Goal: Information Seeking & Learning: Learn about a topic

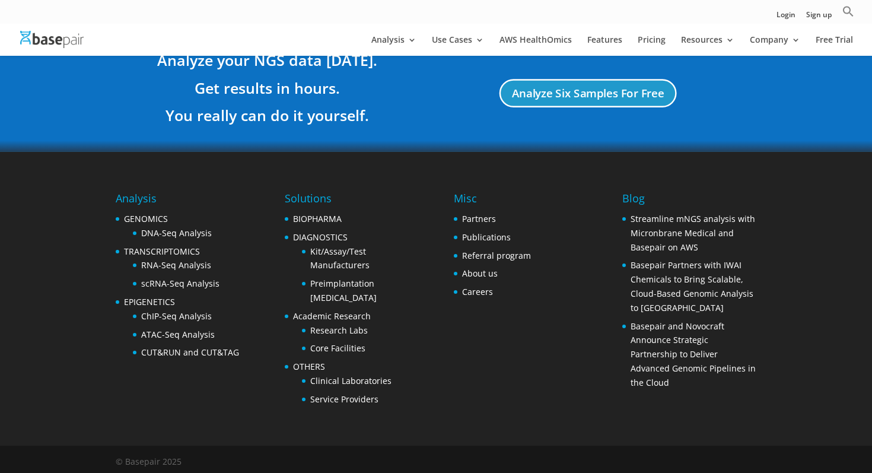
scroll to position [2274, 0]
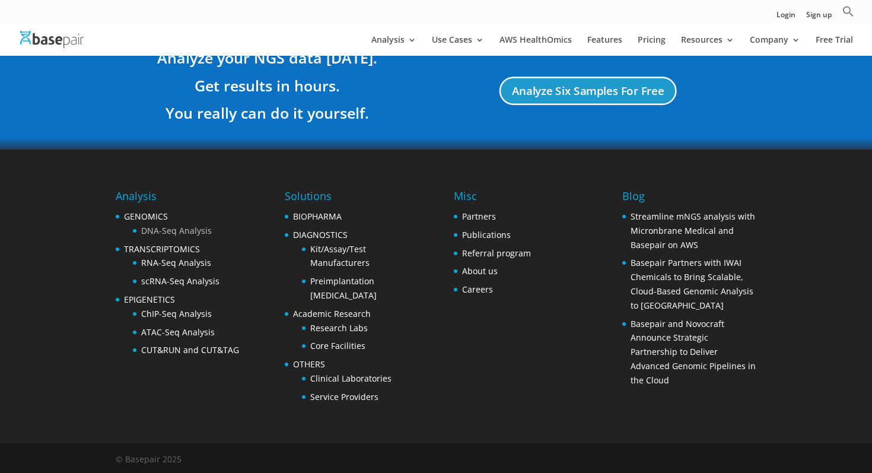
click at [200, 229] on link "DNA-Seq Analysis" at bounding box center [176, 230] width 71 height 11
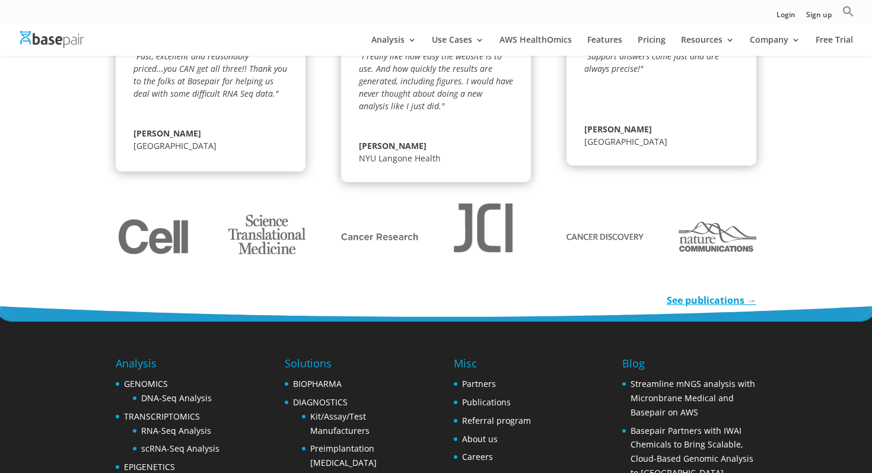
scroll to position [1866, 0]
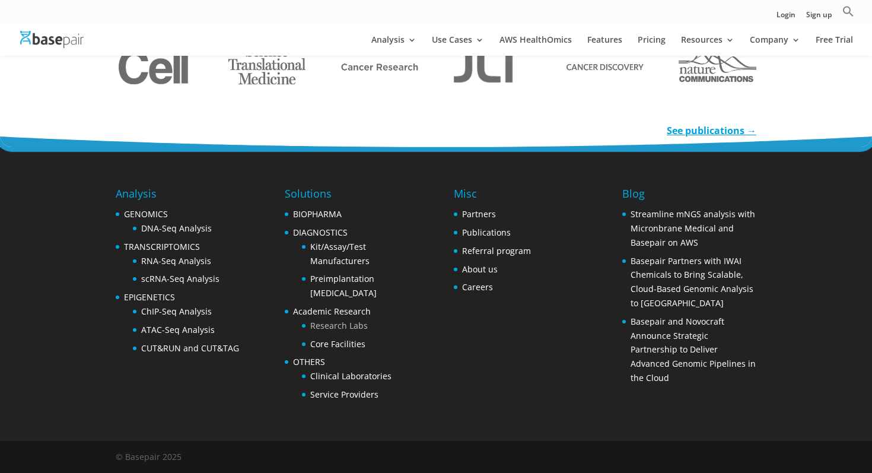
click at [346, 323] on link "Research Labs" at bounding box center [339, 325] width 58 height 11
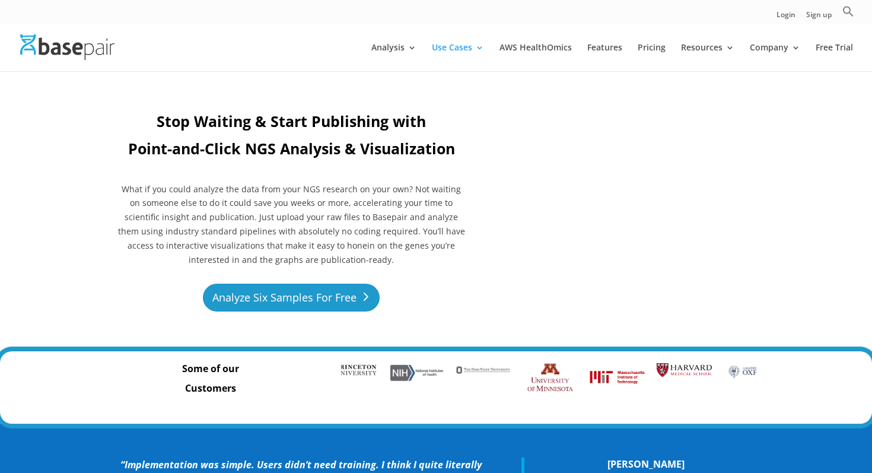
click at [340, 292] on link "Analyze Six Samples For Free" at bounding box center [291, 297] width 177 height 28
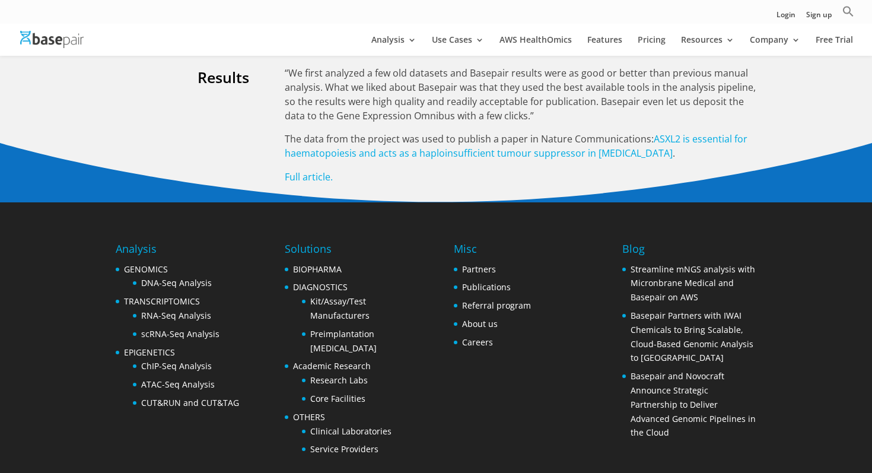
scroll to position [2146, 0]
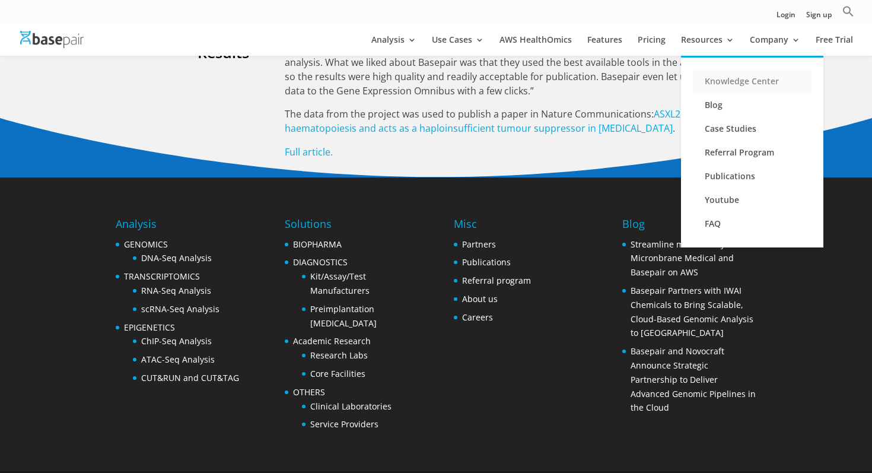
click at [730, 81] on link "Knowledge Center" at bounding box center [752, 81] width 119 height 24
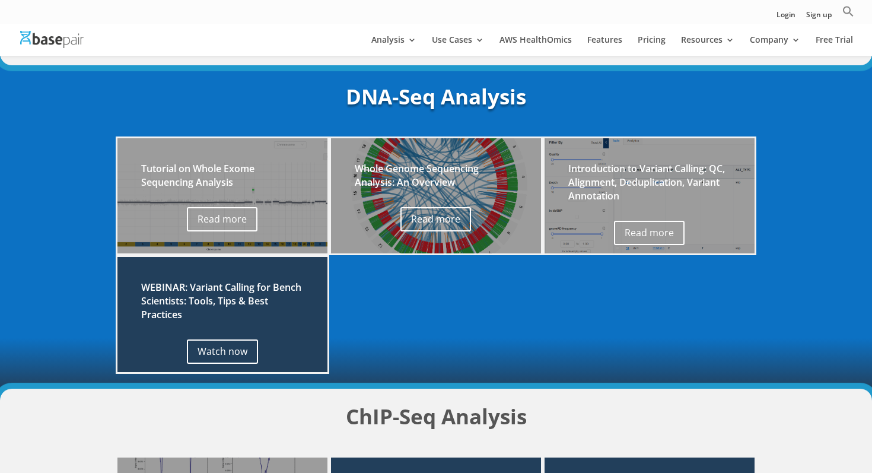
scroll to position [879, 0]
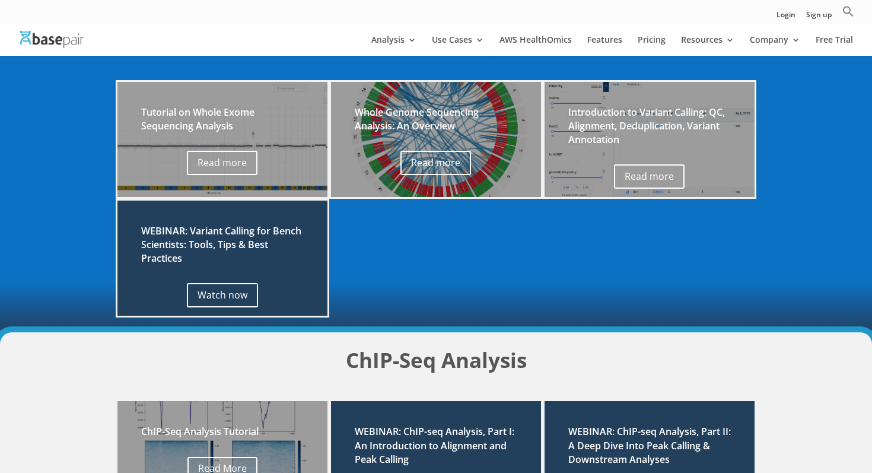
click at [482, 141] on div "Whole Genome Sequencing Analysis: An Overview" at bounding box center [436, 128] width 162 height 45
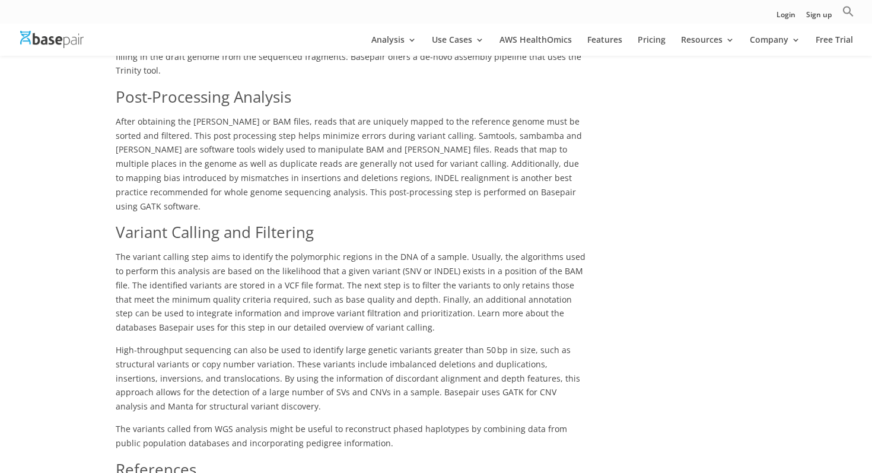
scroll to position [863, 0]
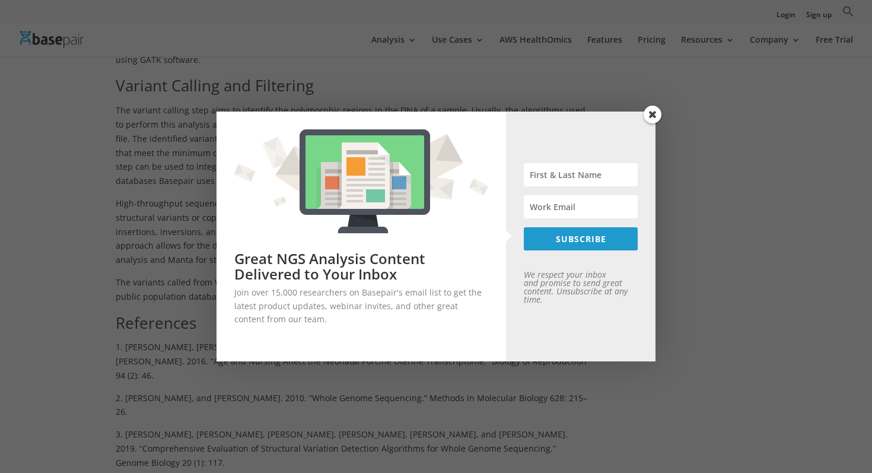
click at [655, 114] on span at bounding box center [652, 115] width 18 height 18
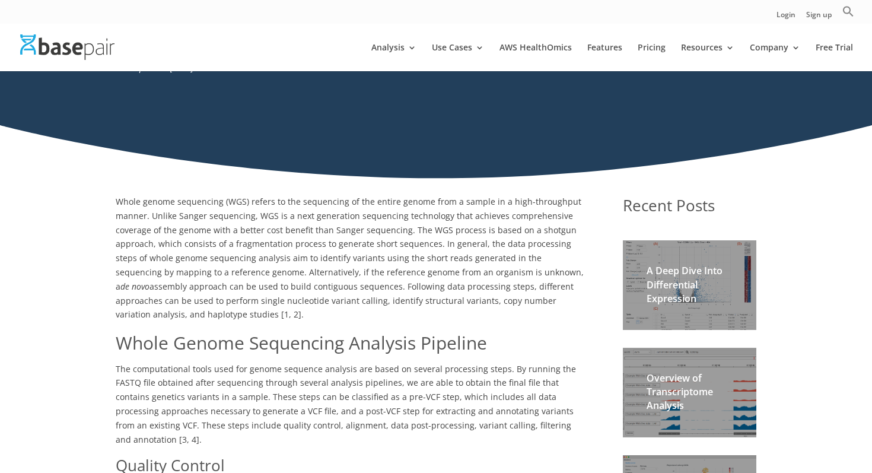
scroll to position [0, 0]
